Goal: Task Accomplishment & Management: Complete application form

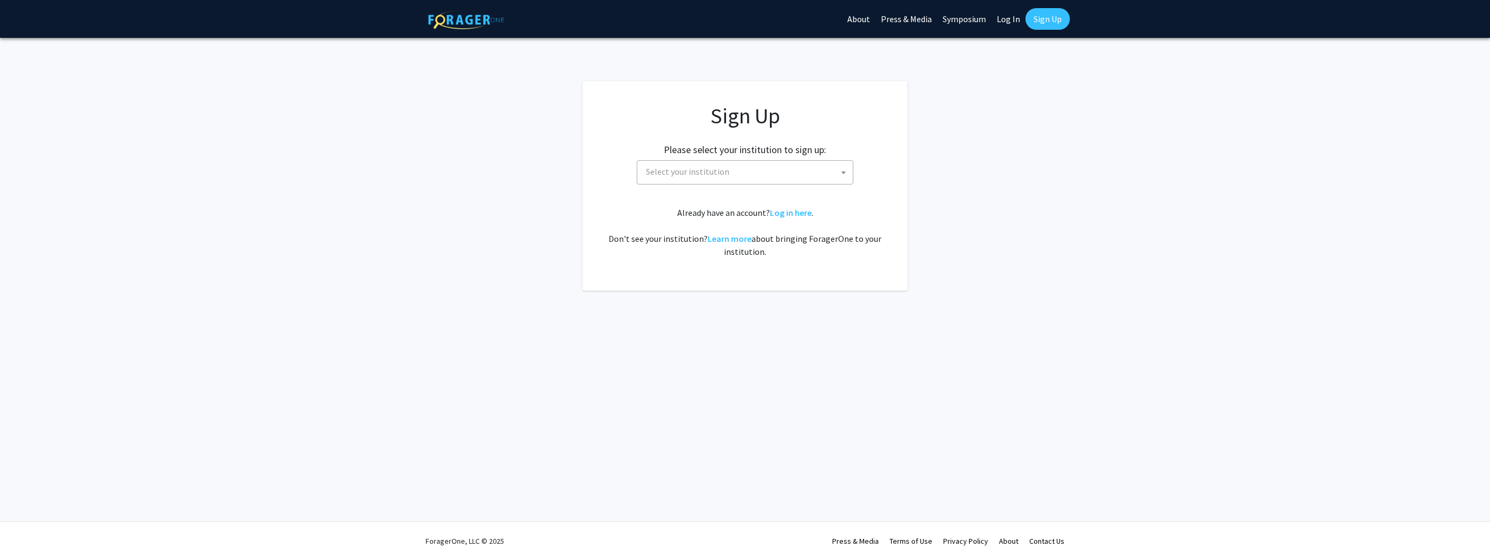
click at [782, 177] on span "Select your institution" at bounding box center [746, 172] width 211 height 22
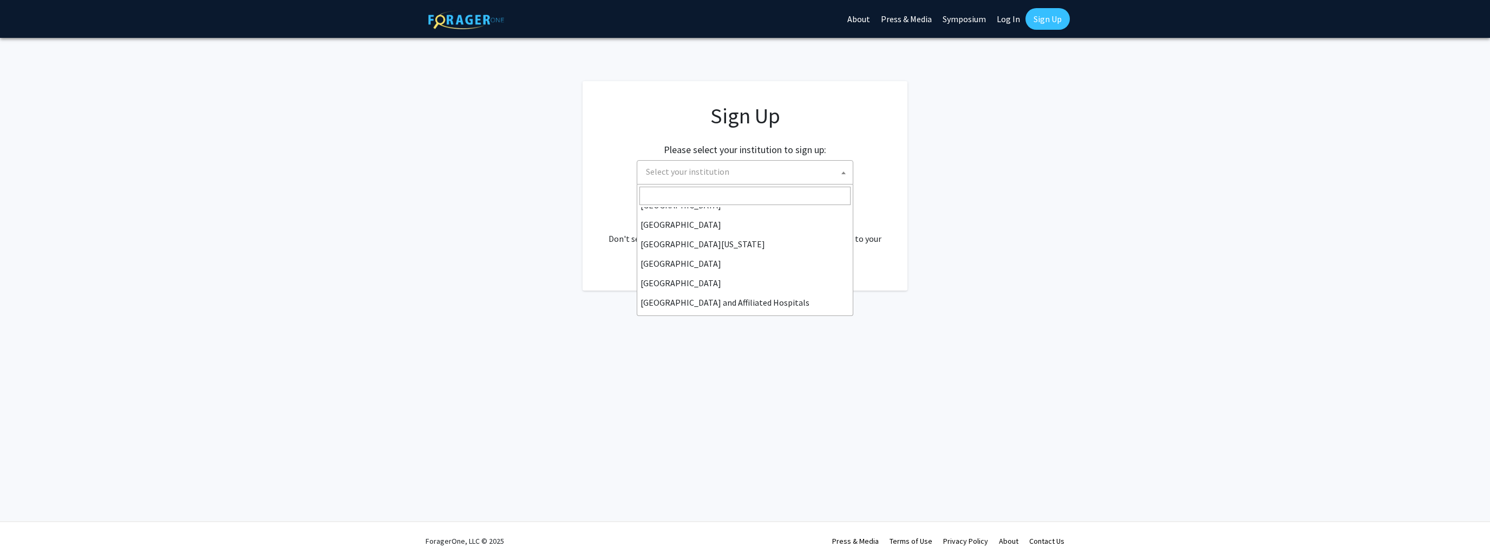
scroll to position [180, 0]
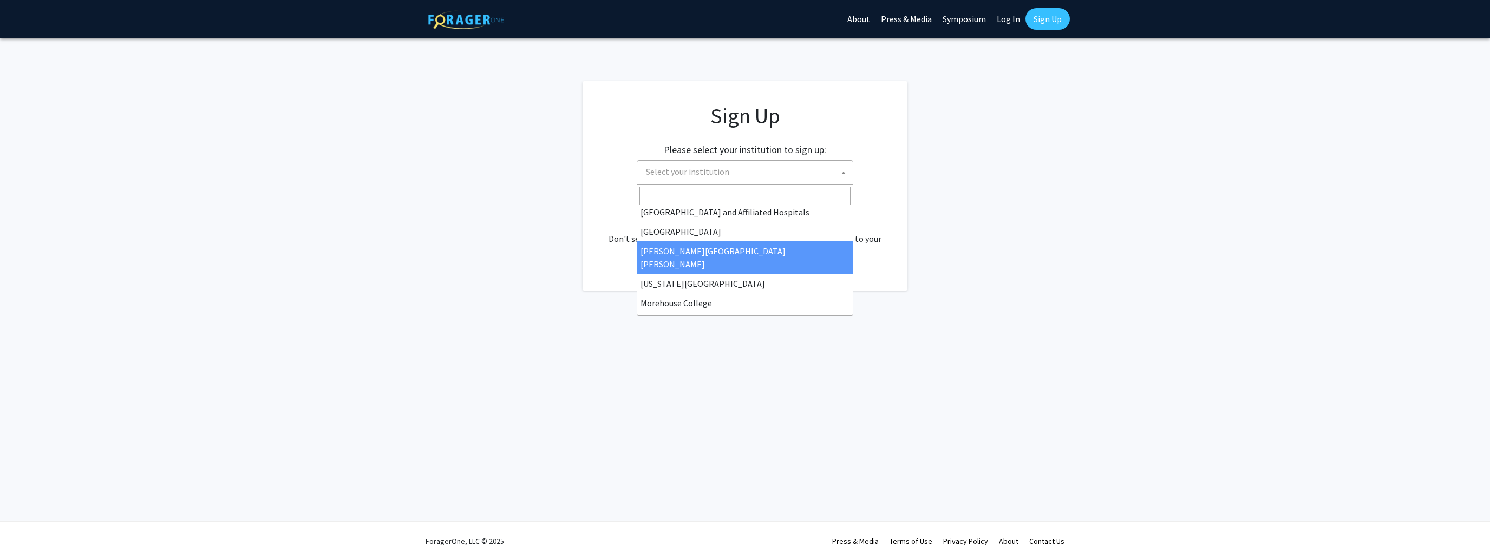
select select "1"
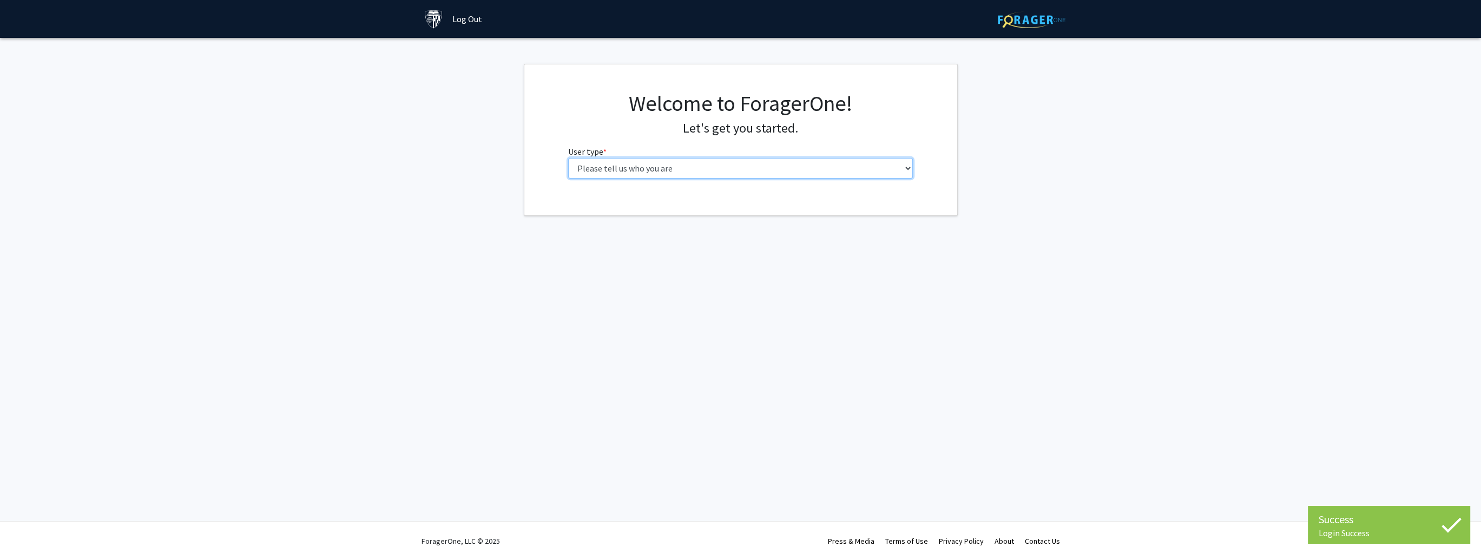
click at [818, 169] on select "Please tell us who you are Undergraduate Student Master's Student Doctoral Cand…" at bounding box center [740, 168] width 345 height 21
select select "2: masters"
click at [573, 158] on select "Please tell us who you are Undergraduate Student Master's Student Doctoral Cand…" at bounding box center [745, 168] width 345 height 21
click at [722, 208] on input "First Name * required" at bounding box center [745, 210] width 345 height 21
type input "[PERSON_NAME]"
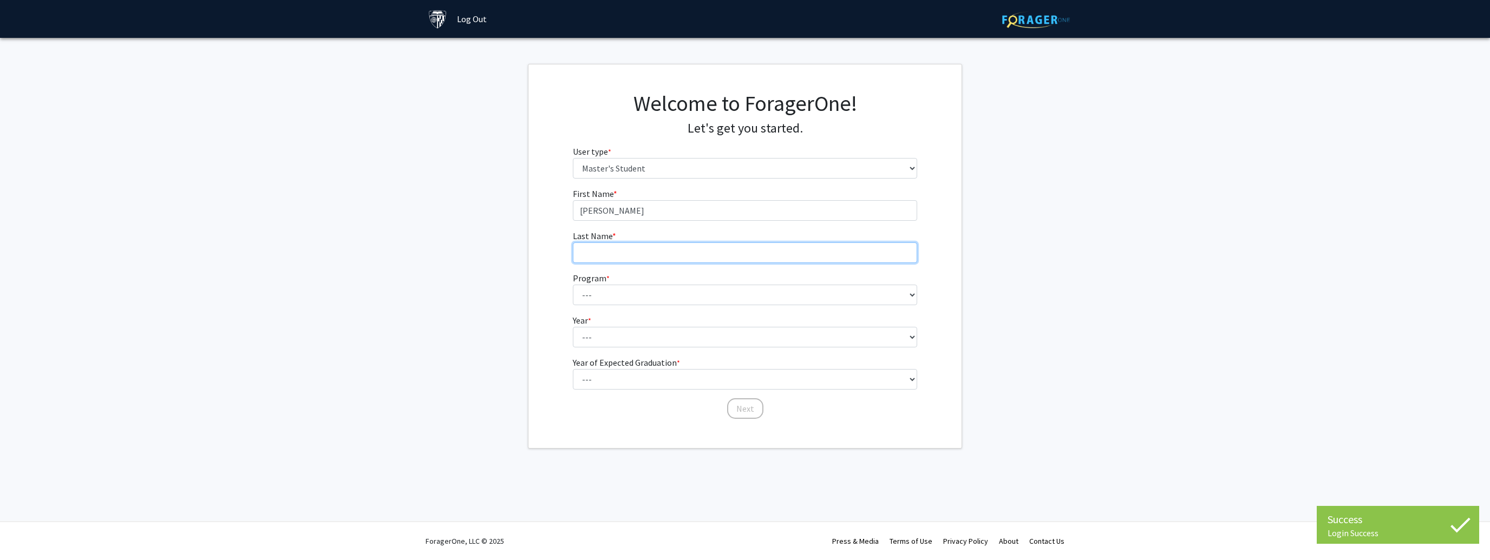
type input "[PERSON_NAME]"
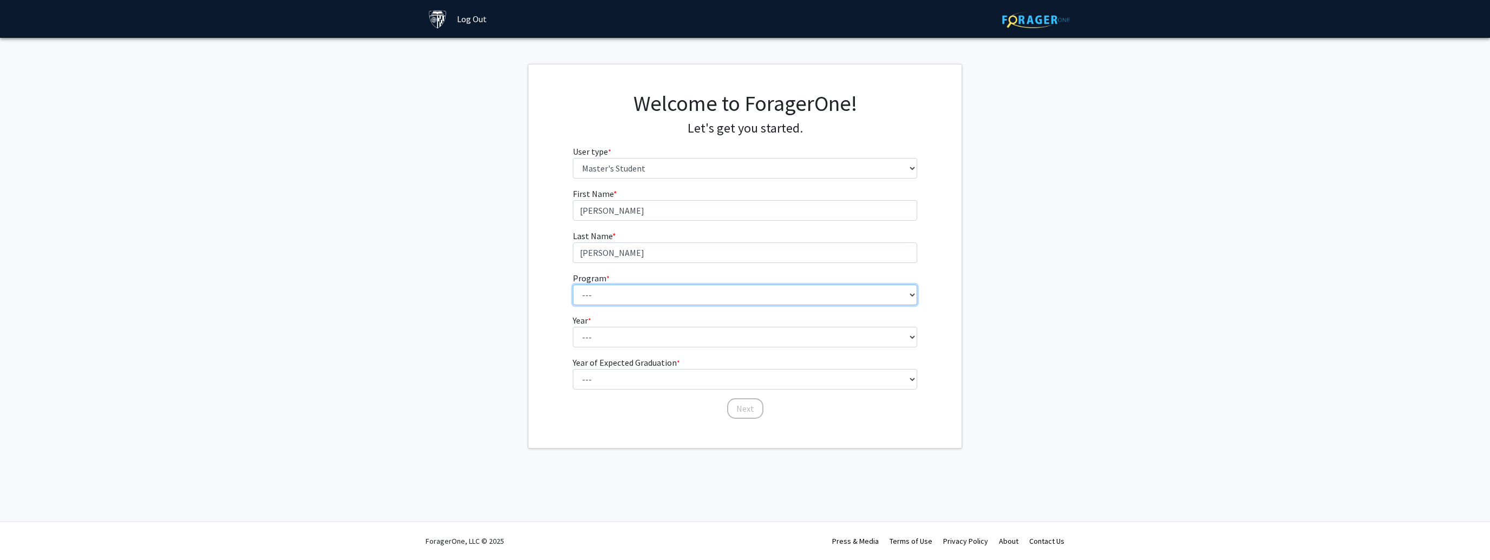
click at [660, 288] on select "--- Anatomy Education Applied and Computational Mathematics Applied Biomedical …" at bounding box center [745, 295] width 345 height 21
select select "2: 2"
click at [573, 285] on select "--- Anatomy Education Applied and Computational Mathematics Applied Biomedical …" at bounding box center [745, 295] width 345 height 21
click at [643, 353] on form "First Name * required [PERSON_NAME] Last Name * required [PERSON_NAME] Program …" at bounding box center [745, 298] width 345 height 222
click at [643, 339] on select "--- First Year Second Year" at bounding box center [745, 337] width 345 height 21
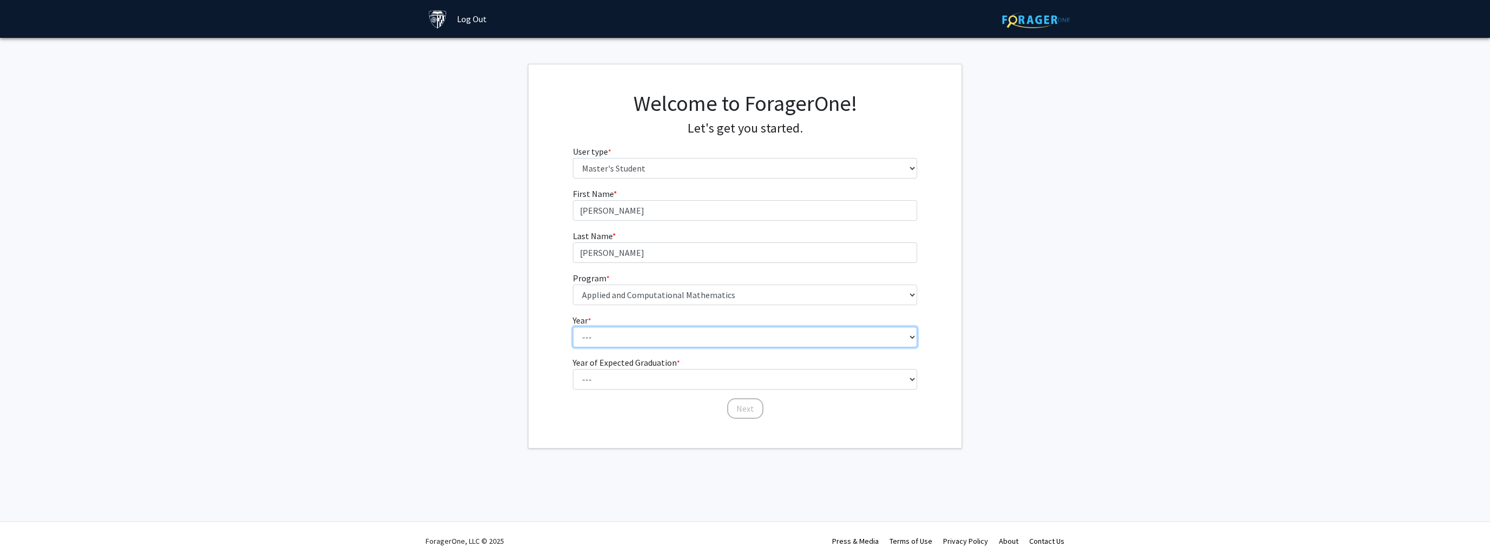
select select "1: first_year"
click at [573, 327] on select "--- First Year Second Year" at bounding box center [745, 337] width 345 height 21
click at [631, 375] on select "--- 2025 2026 2027 2028 2029 2030 2031 2032 2033 2034" at bounding box center [745, 379] width 345 height 21
select select "2: 2026"
click at [573, 369] on select "--- 2025 2026 2027 2028 2029 2030 2031 2032 2033 2034" at bounding box center [745, 379] width 345 height 21
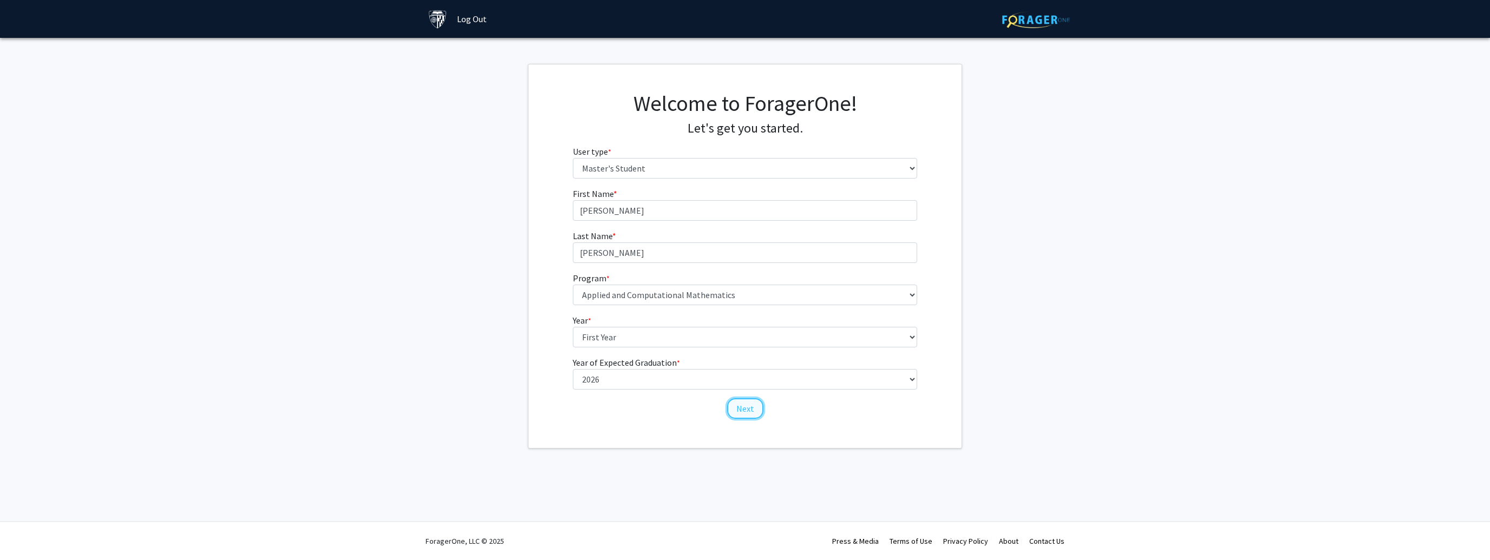
click at [747, 404] on button "Next" at bounding box center [745, 408] width 36 height 21
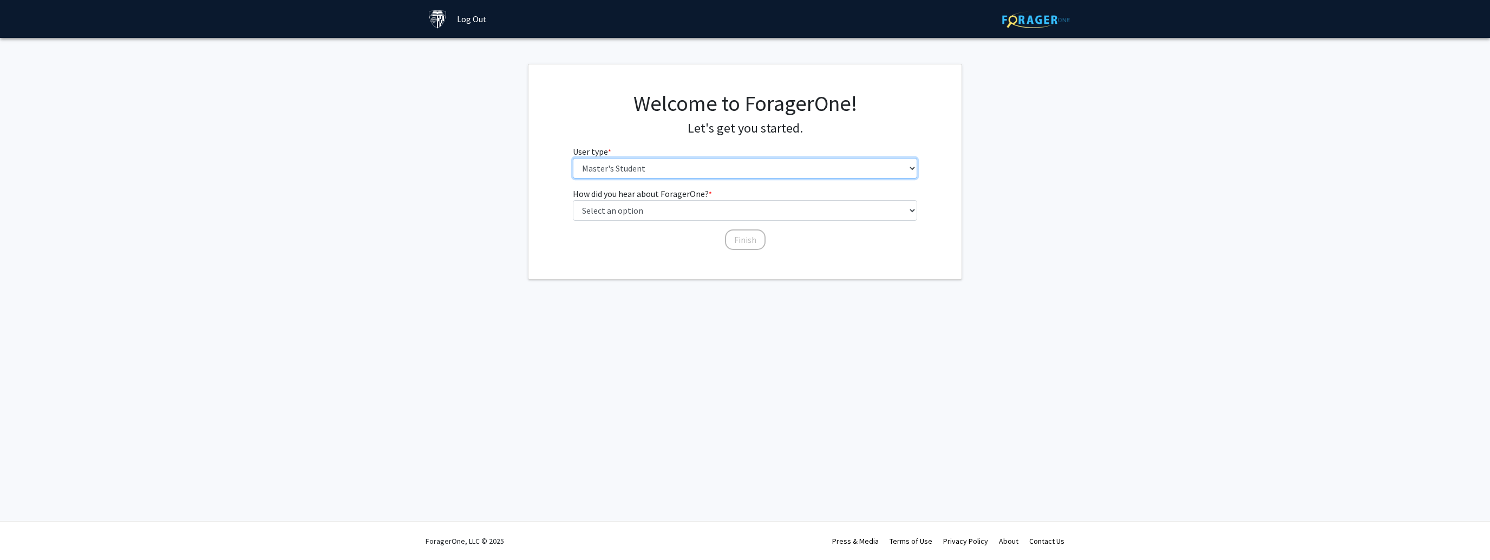
click at [701, 167] on select "Please tell us who you are Undergraduate Student Master's Student Doctoral Cand…" at bounding box center [745, 168] width 345 height 21
click at [693, 208] on select "Select an option Peer/student recommendation Faculty/staff recommendation Unive…" at bounding box center [745, 210] width 345 height 21
click at [708, 209] on select "Select an option Peer/student recommendation Faculty/staff recommendation Unive…" at bounding box center [745, 210] width 345 height 21
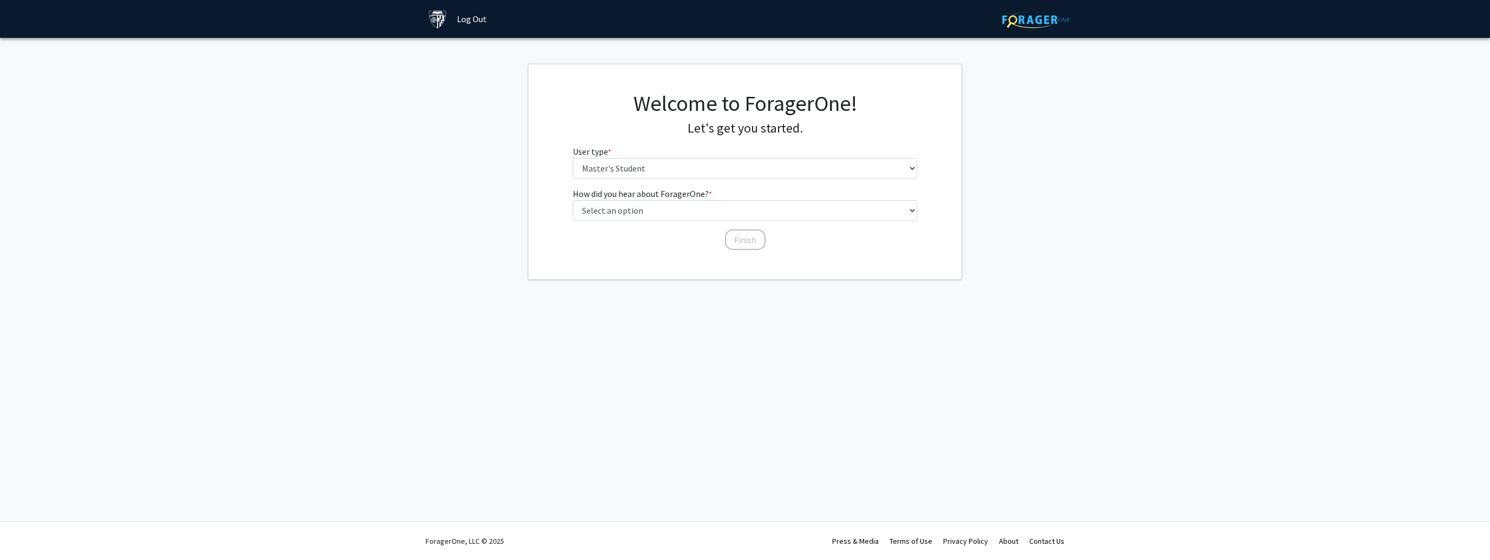
click at [556, 91] on div "Welcome to ForagerOne! Let's get you started. User type * required Please tell …" at bounding box center [744, 138] width 433 height 97
